Goal: Find specific page/section: Find specific page/section

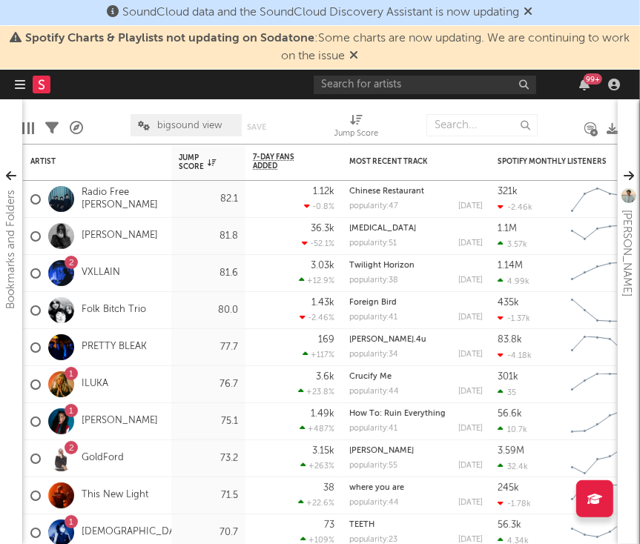
click at [533, 16] on icon at bounding box center [528, 11] width 9 height 12
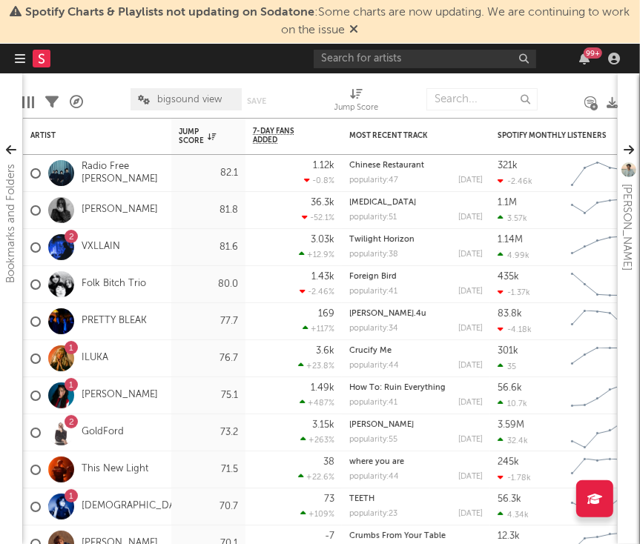
click at [357, 27] on icon at bounding box center [354, 29] width 9 height 12
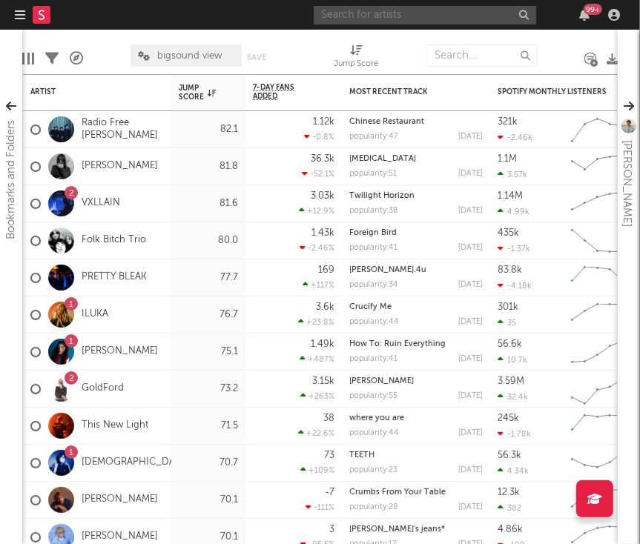
click at [456, 14] on input "text" at bounding box center [425, 15] width 222 height 19
type input "tullamines"
